Goal: Transaction & Acquisition: Purchase product/service

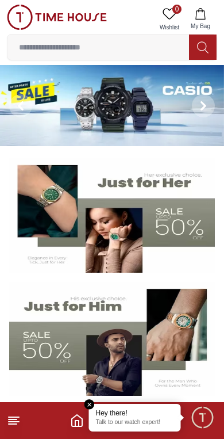
click at [177, 127] on img at bounding box center [112, 105] width 224 height 81
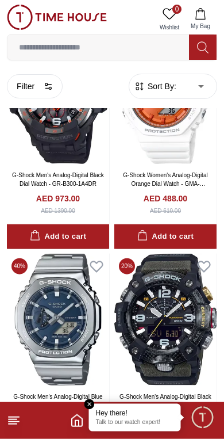
scroll to position [1524, 0]
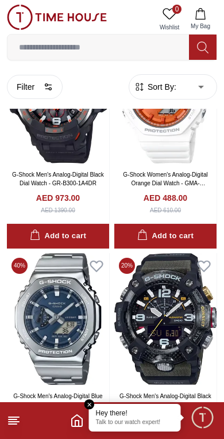
click at [80, 423] on icon "Home" at bounding box center [77, 421] width 14 height 14
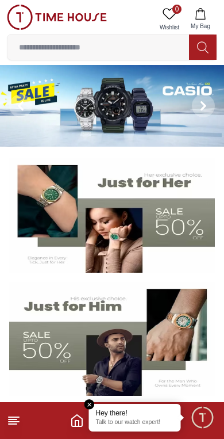
click at [75, 422] on polyline "Home" at bounding box center [76, 424] width 3 height 6
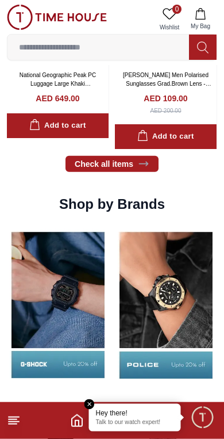
scroll to position [911, 0]
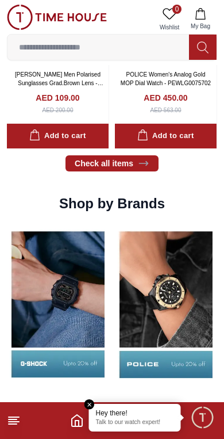
click at [191, 296] on img at bounding box center [166, 304] width 102 height 160
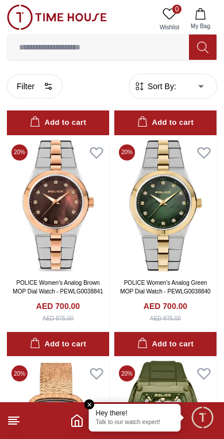
scroll to position [1819, 0]
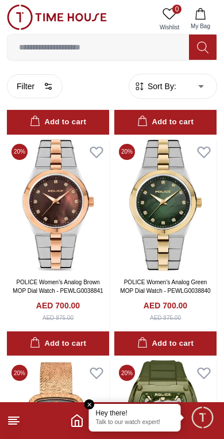
click at [52, 57] on input at bounding box center [98, 47] width 182 height 23
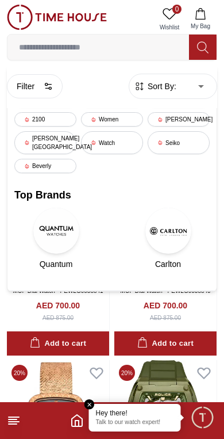
scroll to position [1761, 0]
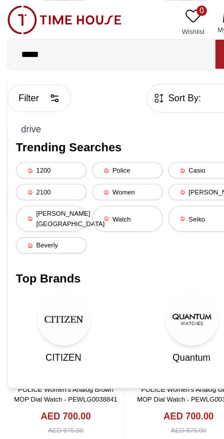
type input "*****"
click at [48, 193] on div "[PERSON_NAME][GEOGRAPHIC_DATA]" at bounding box center [45, 191] width 62 height 23
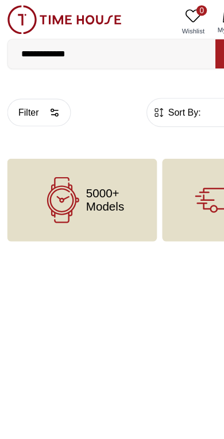
click at [79, 42] on input "**********" at bounding box center [98, 47] width 182 height 23
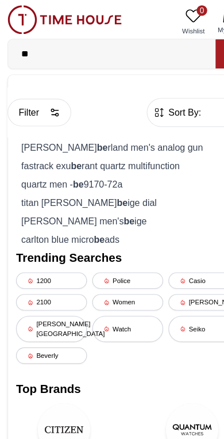
type input "*"
